Goal: Information Seeking & Learning: Understand process/instructions

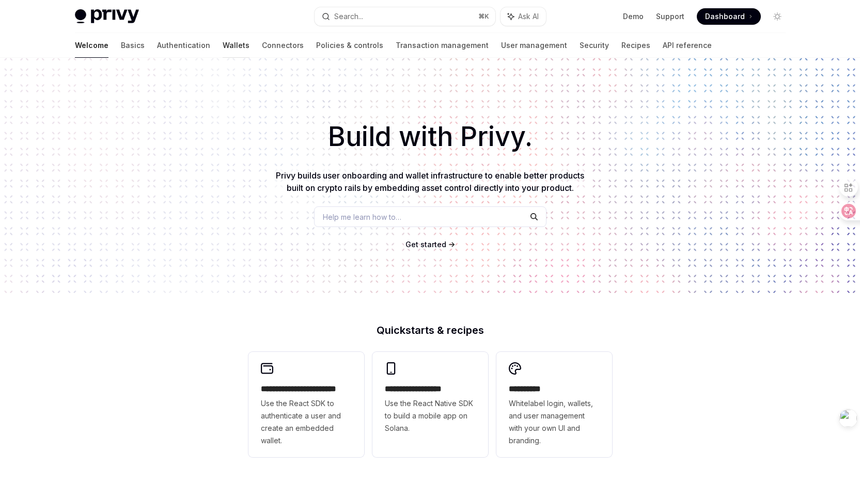
click at [223, 42] on link "Wallets" at bounding box center [236, 45] width 27 height 25
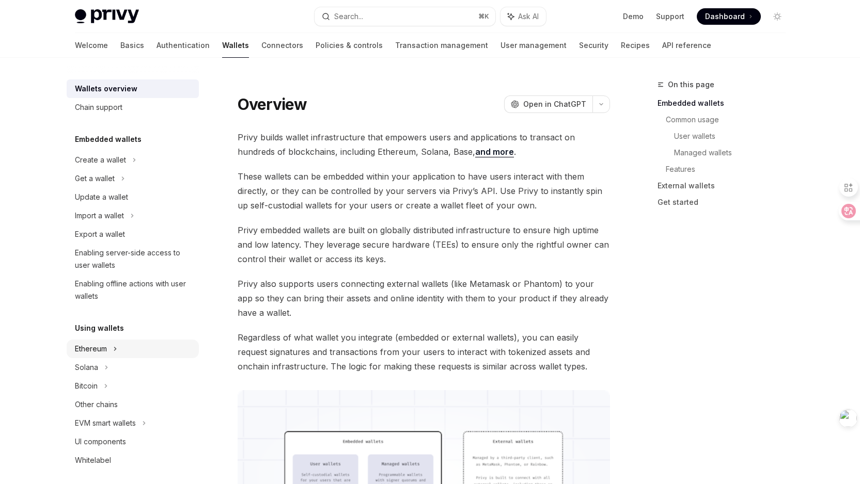
scroll to position [94, 0]
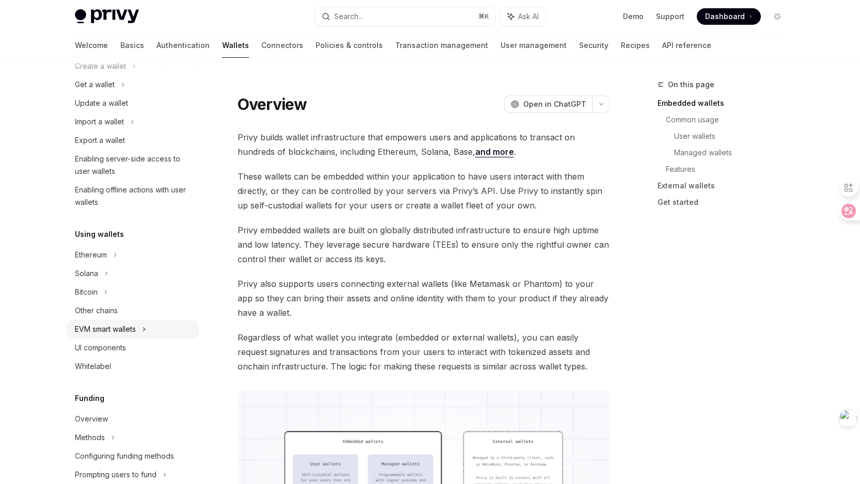
click at [148, 331] on div "EVM smart wallets" at bounding box center [133, 329] width 132 height 19
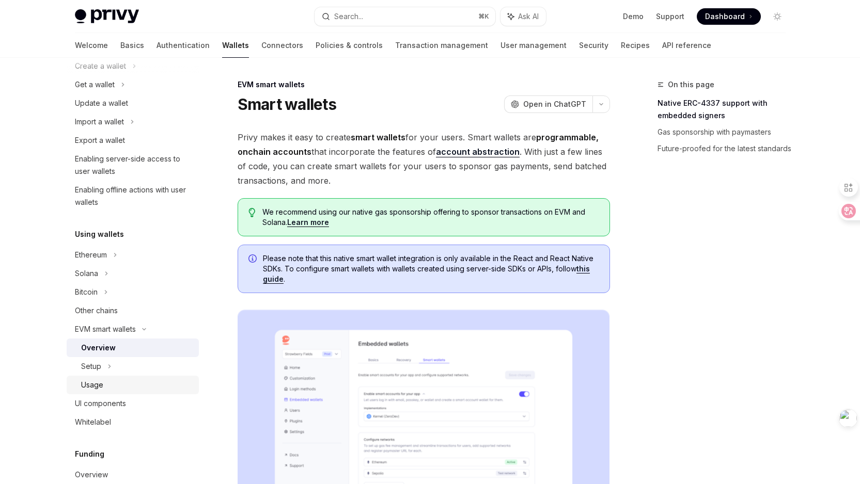
click at [101, 385] on div "Usage" at bounding box center [92, 385] width 22 height 12
type textarea "*"
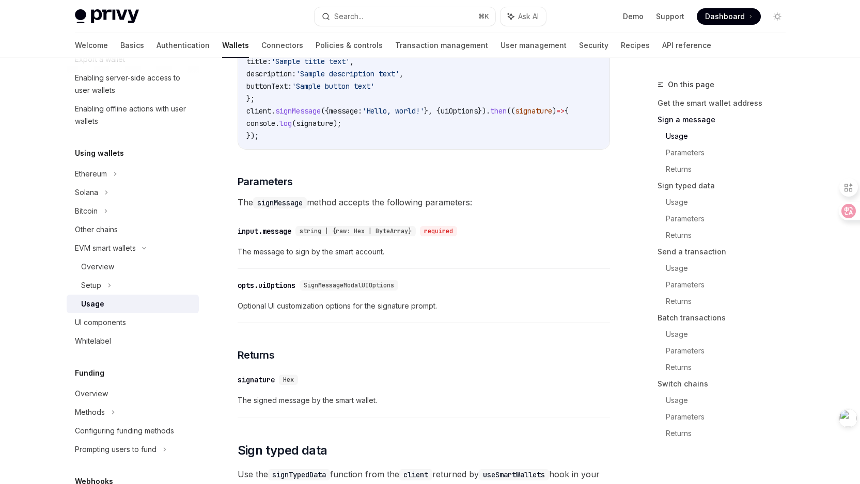
scroll to position [541, 0]
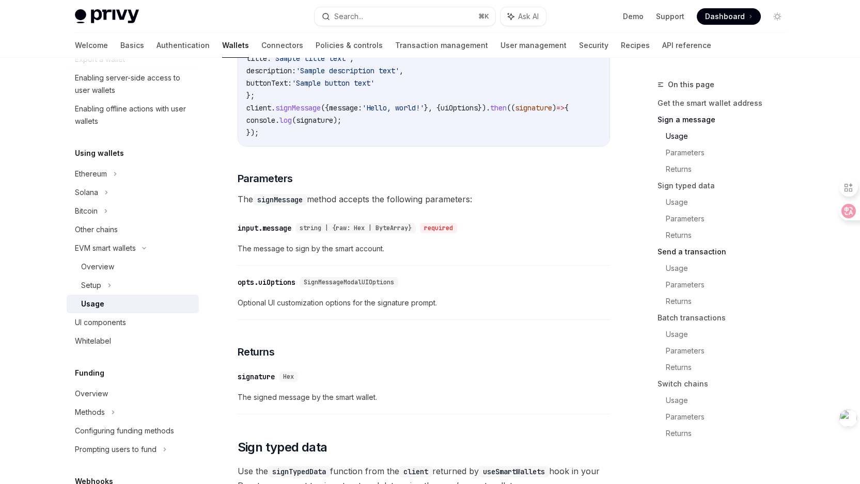
click at [706, 248] on link "Send a transaction" at bounding box center [725, 252] width 136 height 17
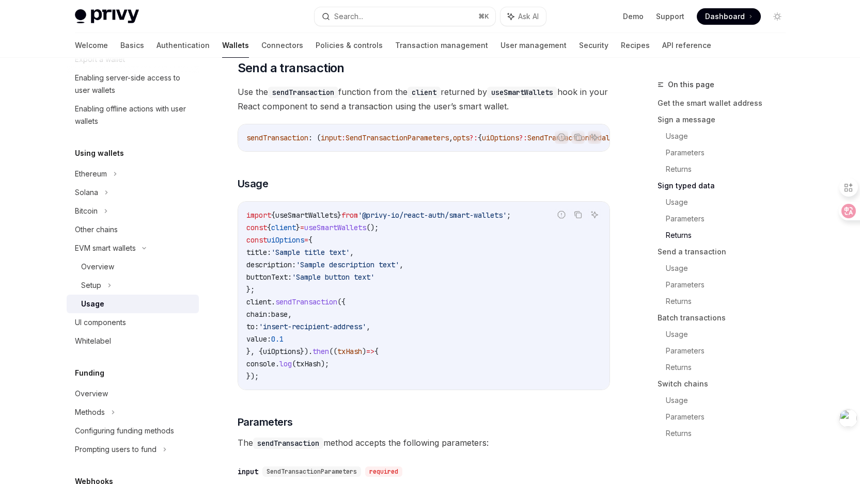
scroll to position [1496, 0]
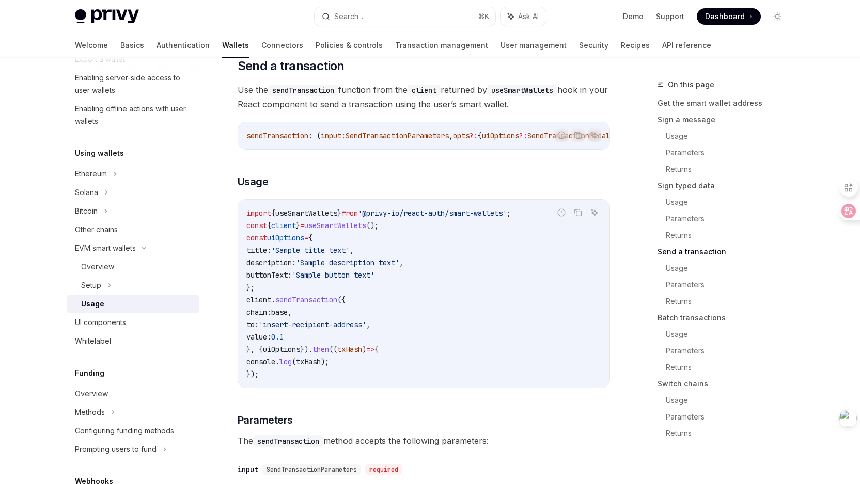
click at [429, 140] on span "SendTransactionParameters" at bounding box center [396, 135] width 103 height 9
copy span "SendTransactionParameters"
click at [500, 193] on div "Follow the smart wallets setup guide to configure smart wallets for your applic…" at bounding box center [424, 323] width 372 height 3305
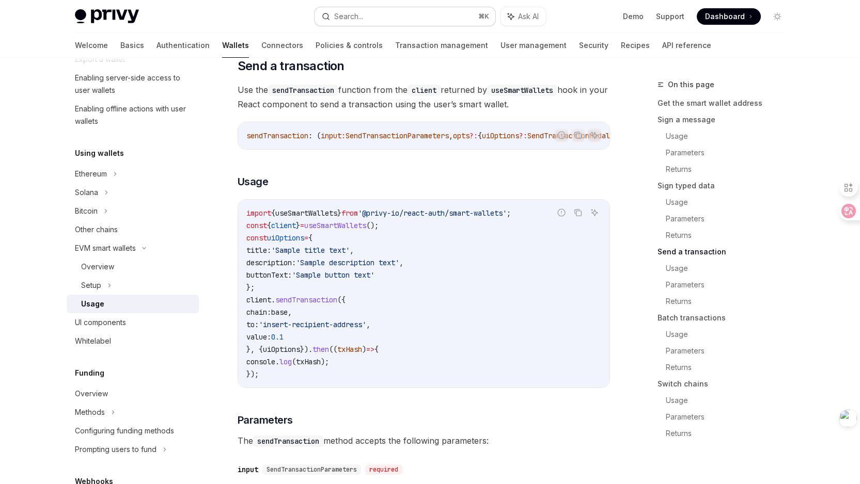
click at [434, 11] on button "Search... ⌘ K" at bounding box center [404, 16] width 181 height 19
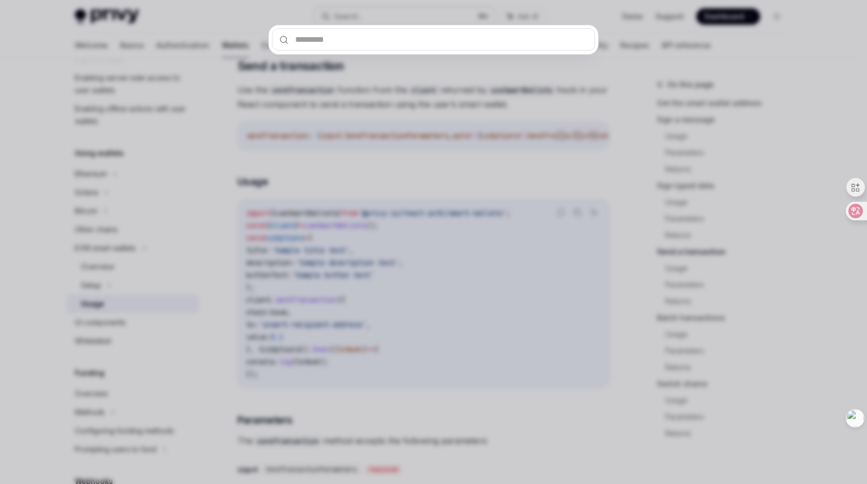
type input "**********"
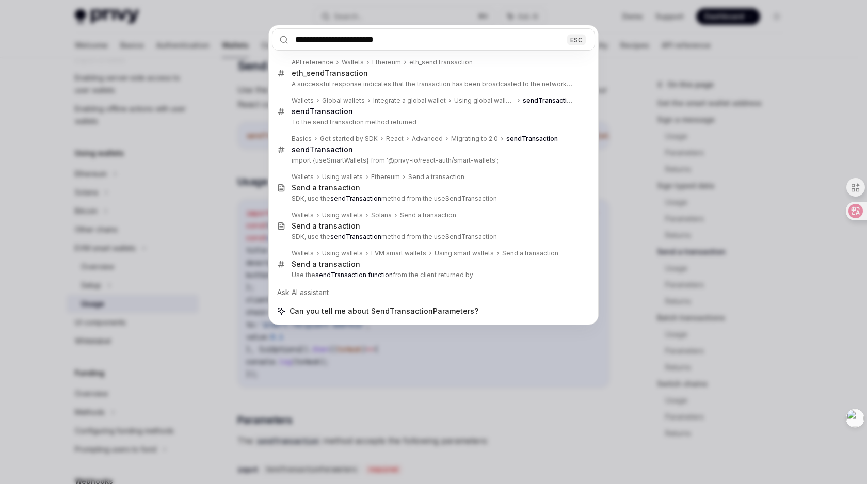
click at [414, 383] on div "**********" at bounding box center [433, 242] width 867 height 484
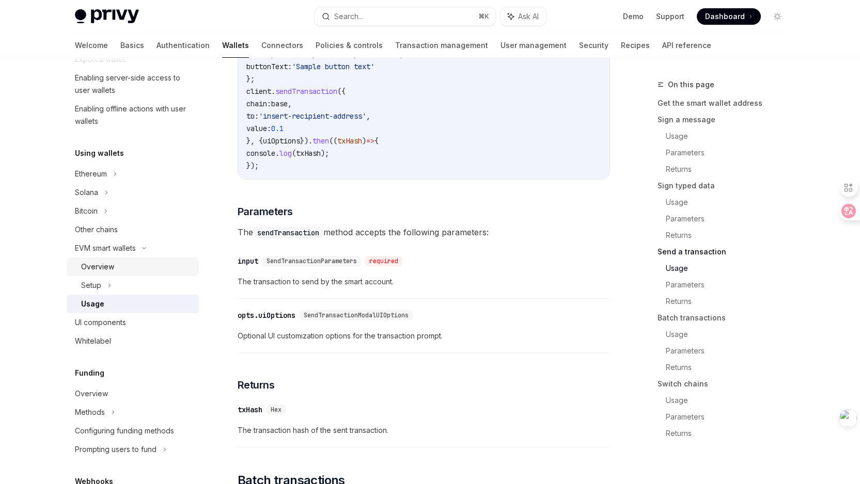
scroll to position [459, 0]
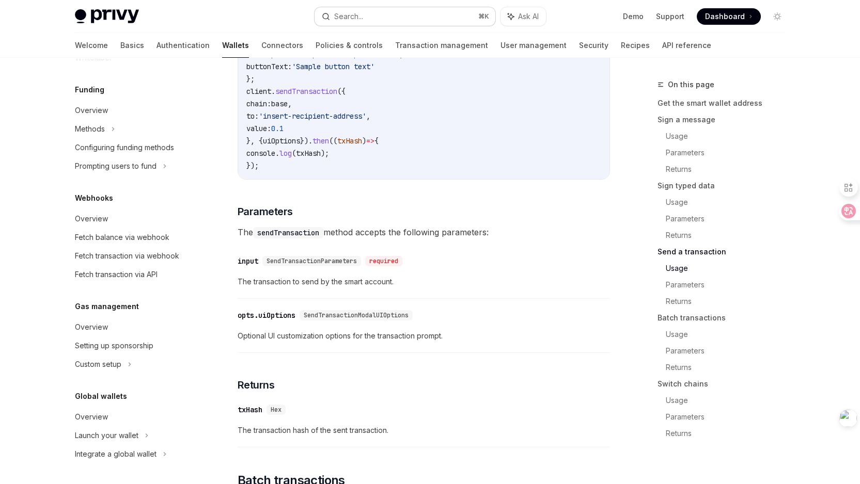
click at [377, 18] on button "Search... ⌘ K" at bounding box center [404, 16] width 181 height 19
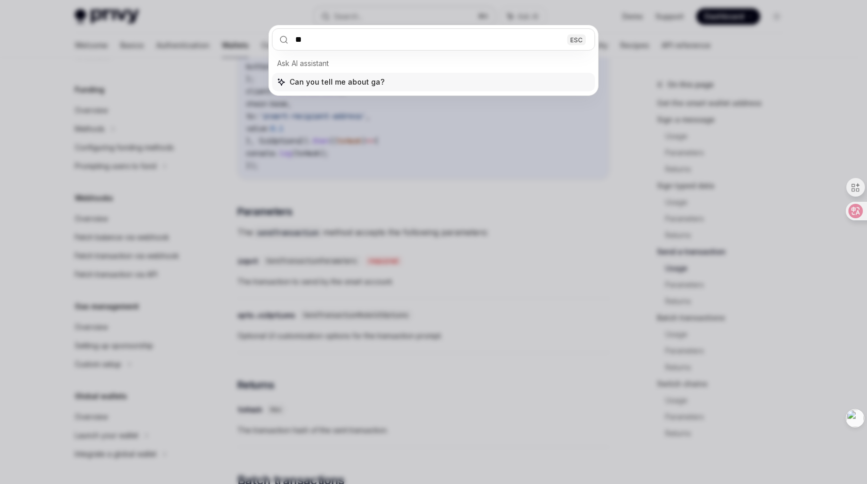
type input "***"
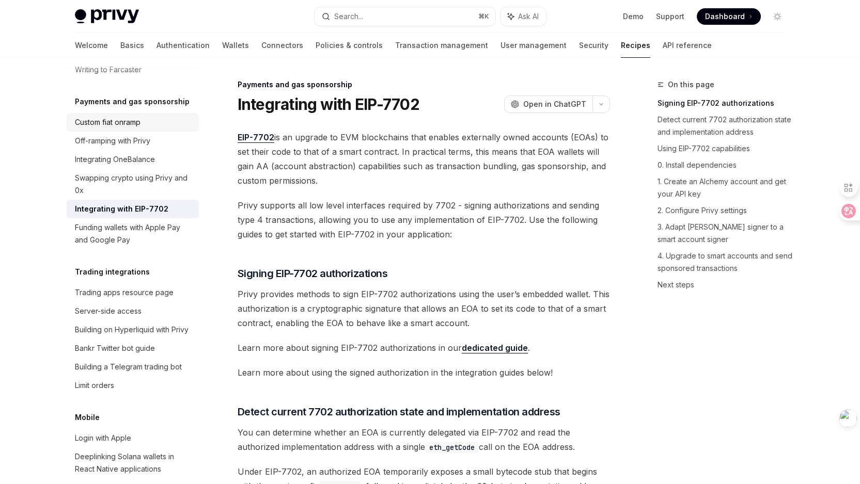
click at [154, 129] on div "Custom fiat onramp" at bounding box center [134, 122] width 118 height 12
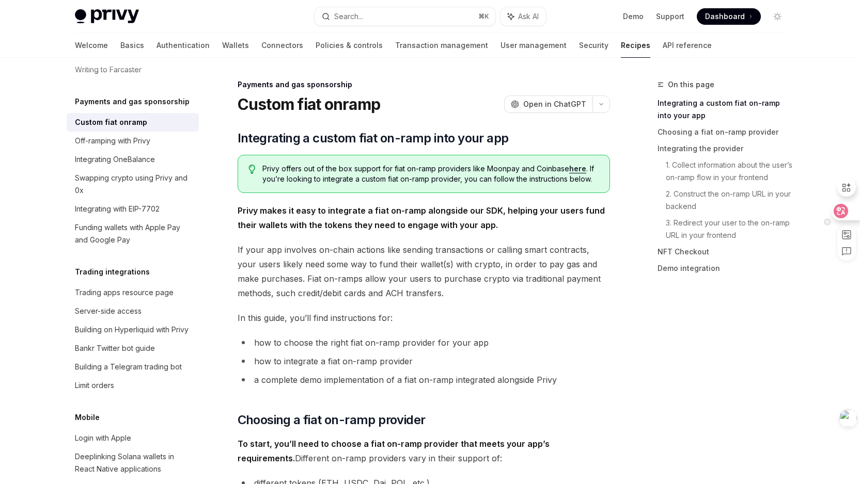
click at [846, 213] on icon at bounding box center [840, 211] width 14 height 14
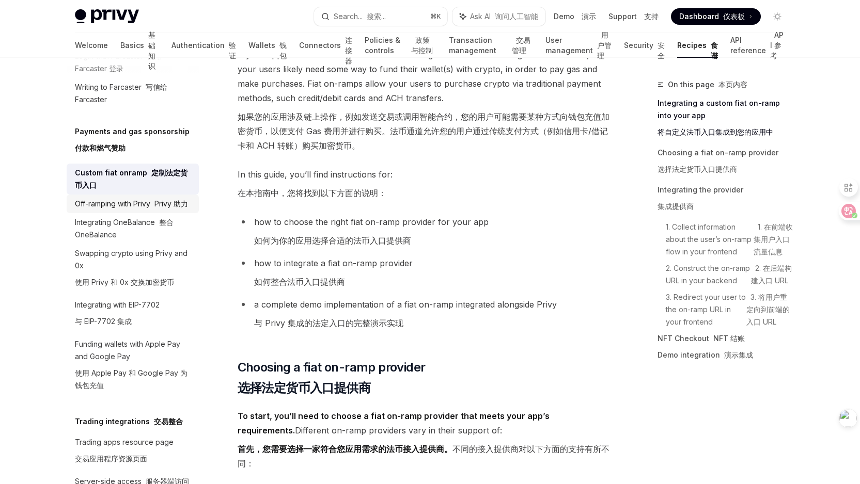
scroll to position [926, 0]
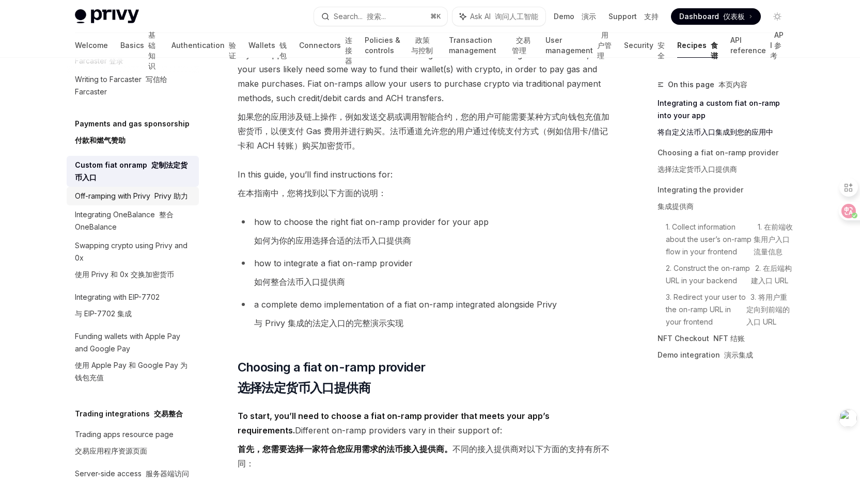
click at [164, 202] on div "Off-ramping with [PERSON_NAME] 助力" at bounding box center [131, 196] width 113 height 12
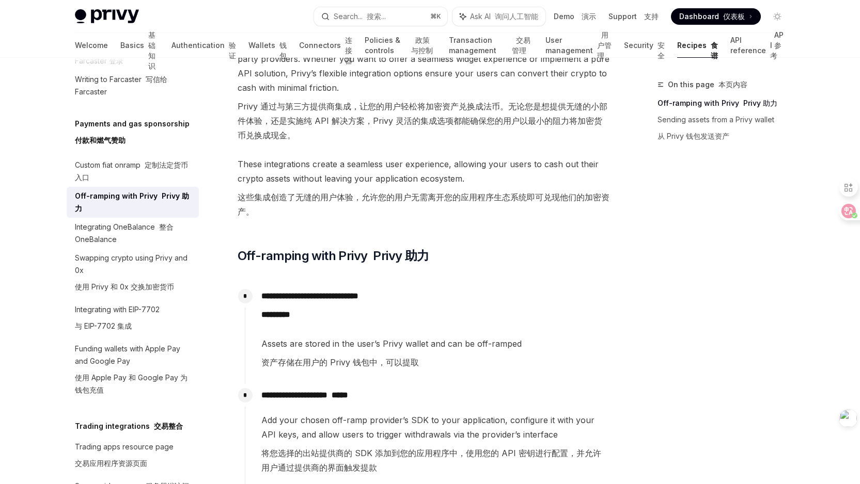
scroll to position [112, 0]
click at [184, 249] on link "Integrating OneBalance 整合 OneBalance" at bounding box center [133, 233] width 132 height 31
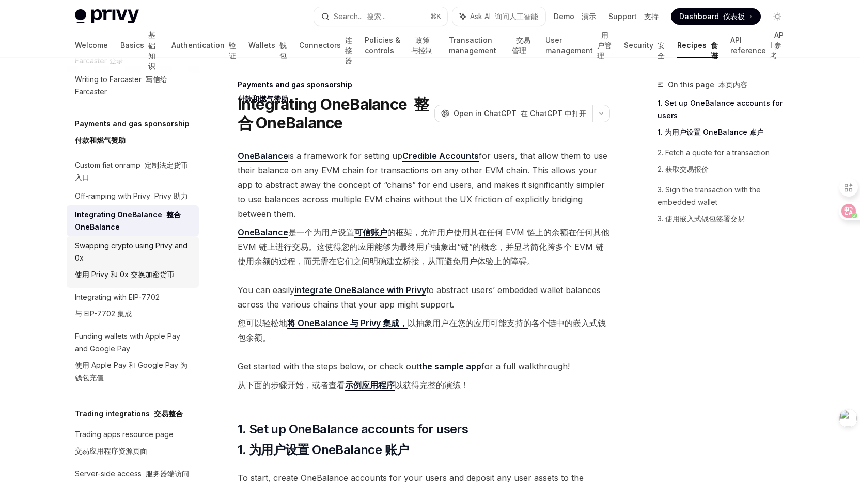
click at [130, 285] on div "Swapping crypto using Privy and 0x 使用 Privy 和 0x 交换加密货币" at bounding box center [134, 262] width 118 height 45
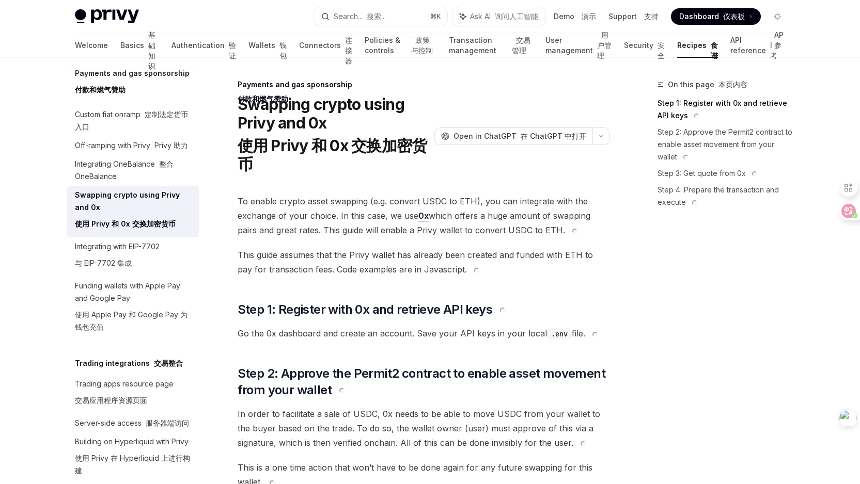
scroll to position [982, 0]
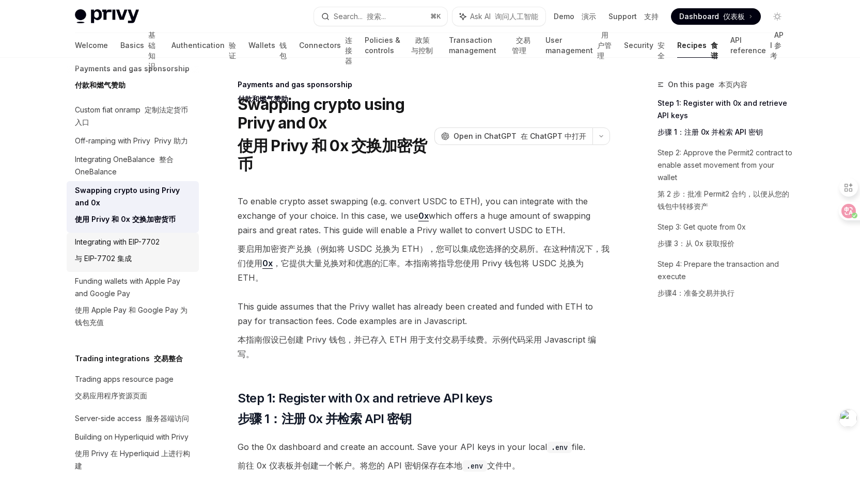
click at [119, 269] on div "Integrating with EIP-7702 与 EIP-7702 集成" at bounding box center [117, 252] width 85 height 33
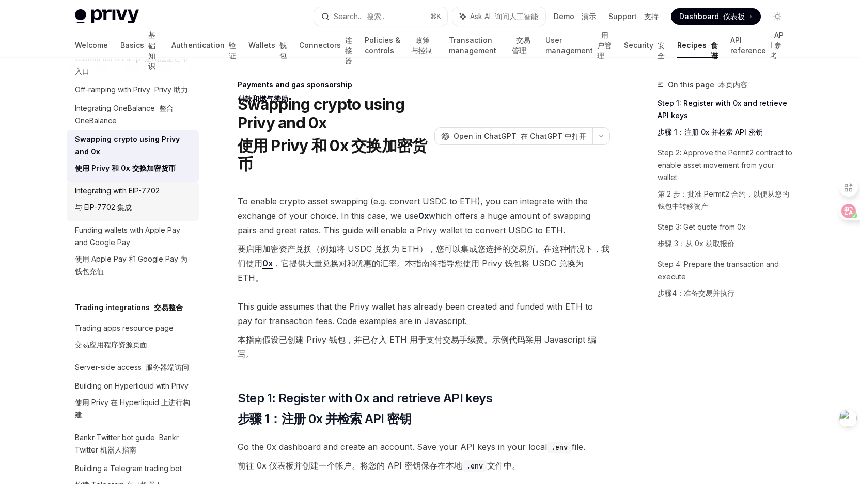
click at [138, 218] on div "Integrating with EIP-7702 与 EIP-7702 集成" at bounding box center [117, 201] width 85 height 33
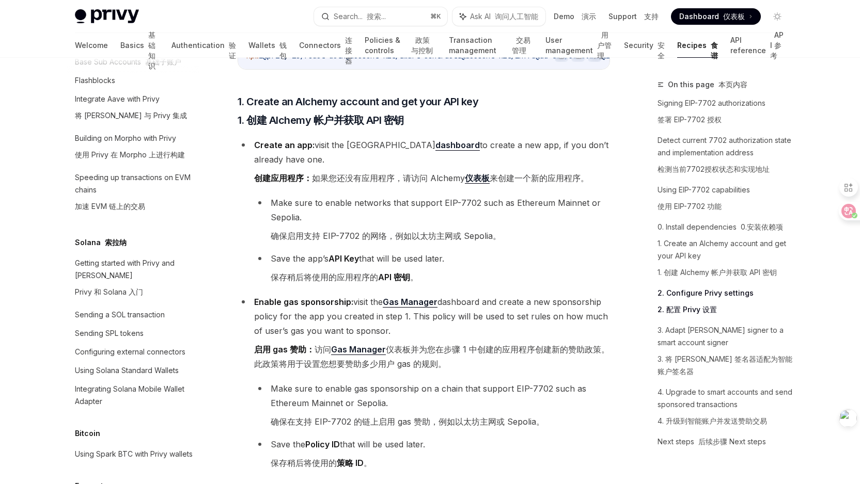
scroll to position [2418, 0]
click at [134, 17] on div "Sending USDC (or other ERC-20s) 发送 USDC（或其他 ERC-20）" at bounding box center [133, -1] width 117 height 33
type textarea "*"
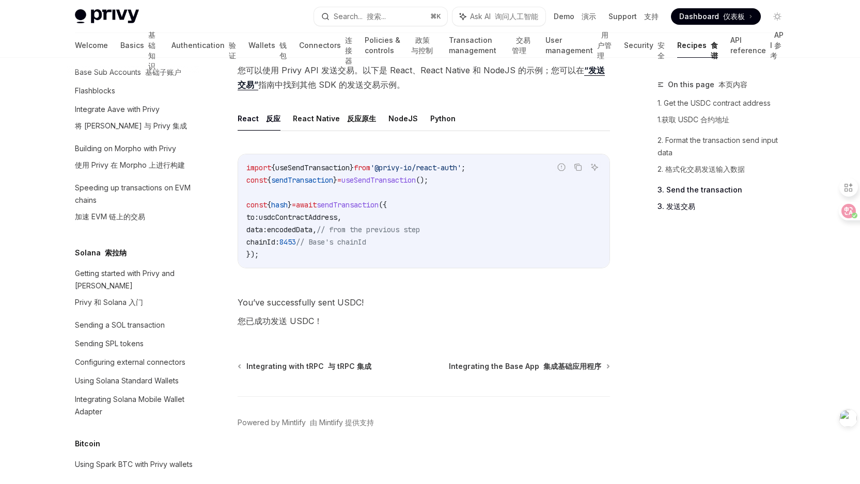
scroll to position [1261, 0]
